Goal: Transaction & Acquisition: Purchase product/service

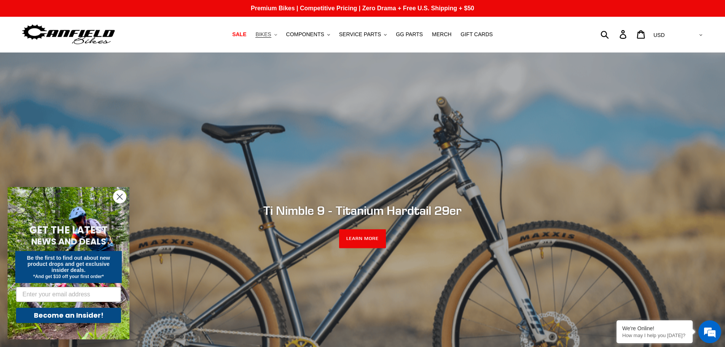
click at [271, 36] on span "BIKES" at bounding box center [264, 34] width 16 height 6
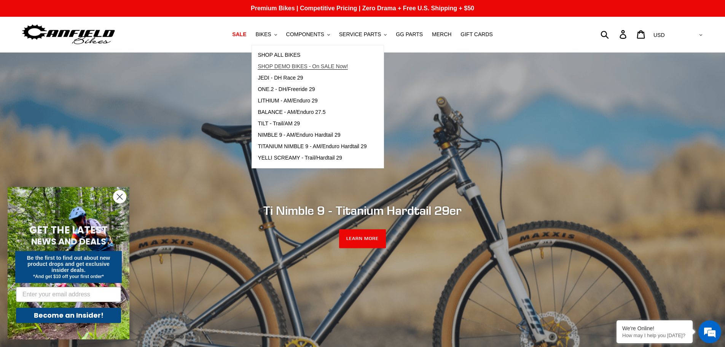
click at [294, 67] on span "SHOP DEMO BIKES - On SALE Now!" at bounding box center [303, 66] width 90 height 6
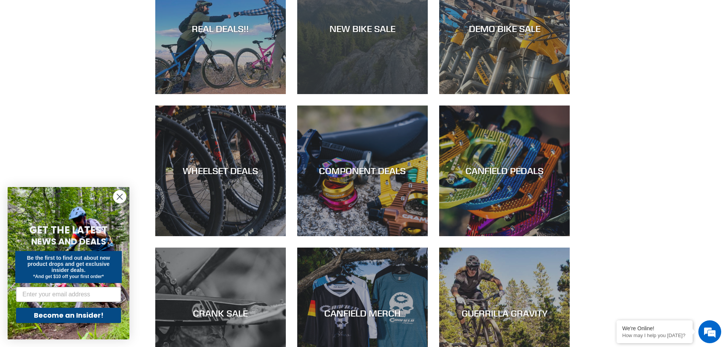
scroll to position [495, 0]
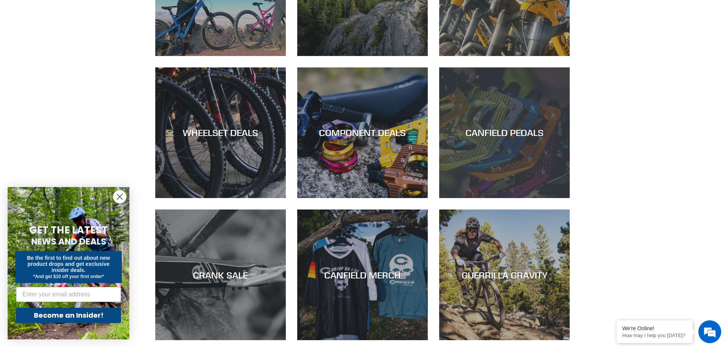
click at [502, 130] on div "CANFIELD PEDALS" at bounding box center [504, 132] width 131 height 11
